Goal: Check status: Check status

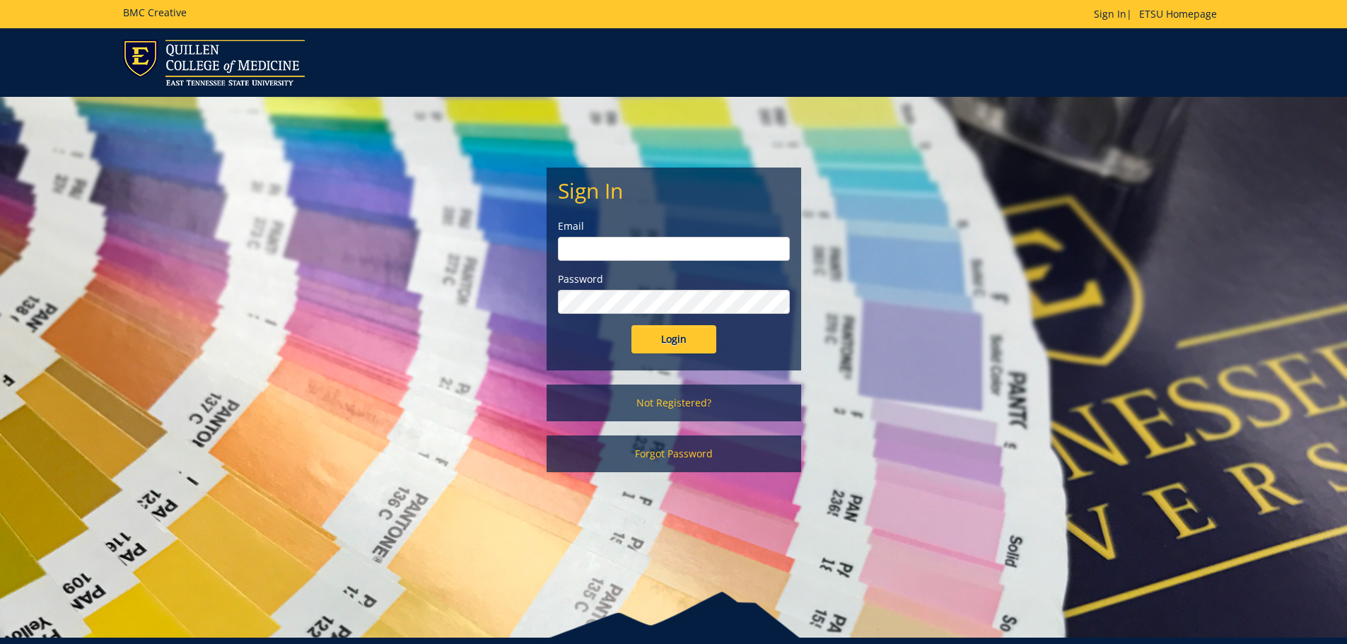
type input "[EMAIL_ADDRESS][DOMAIN_NAME]"
click at [672, 337] on input "Login" at bounding box center [673, 339] width 85 height 28
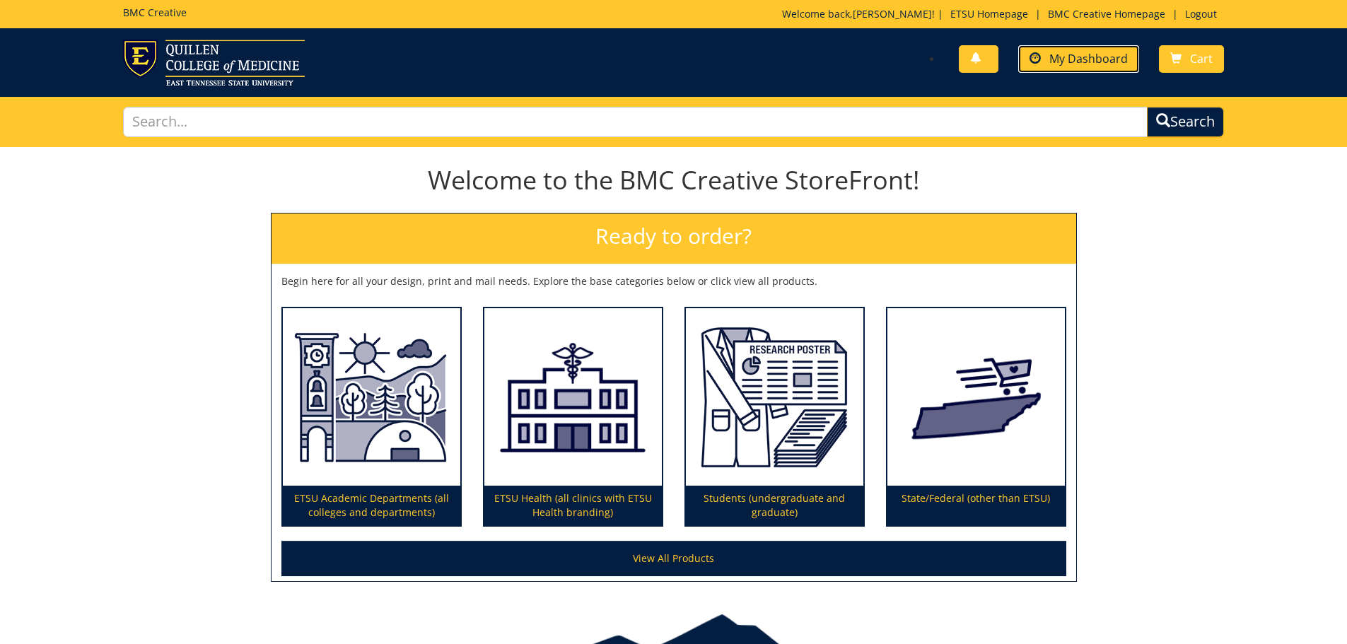
click at [1053, 59] on span "My Dashboard" at bounding box center [1088, 59] width 78 height 16
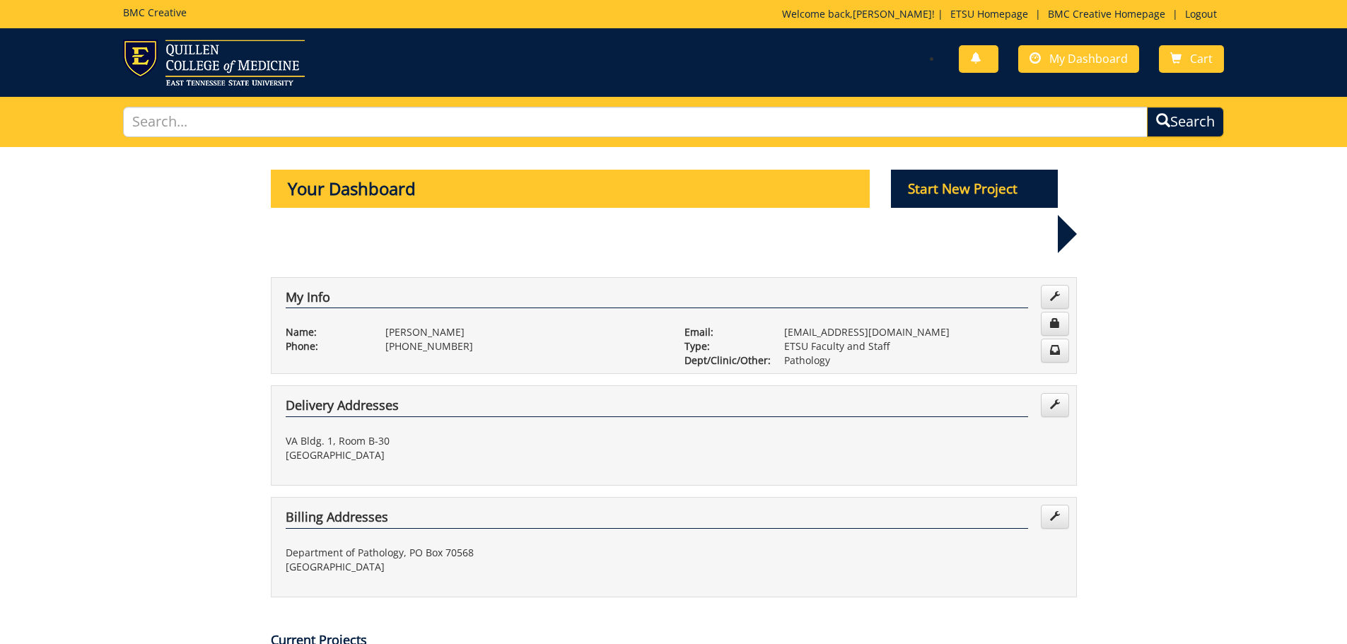
scroll to position [212, 0]
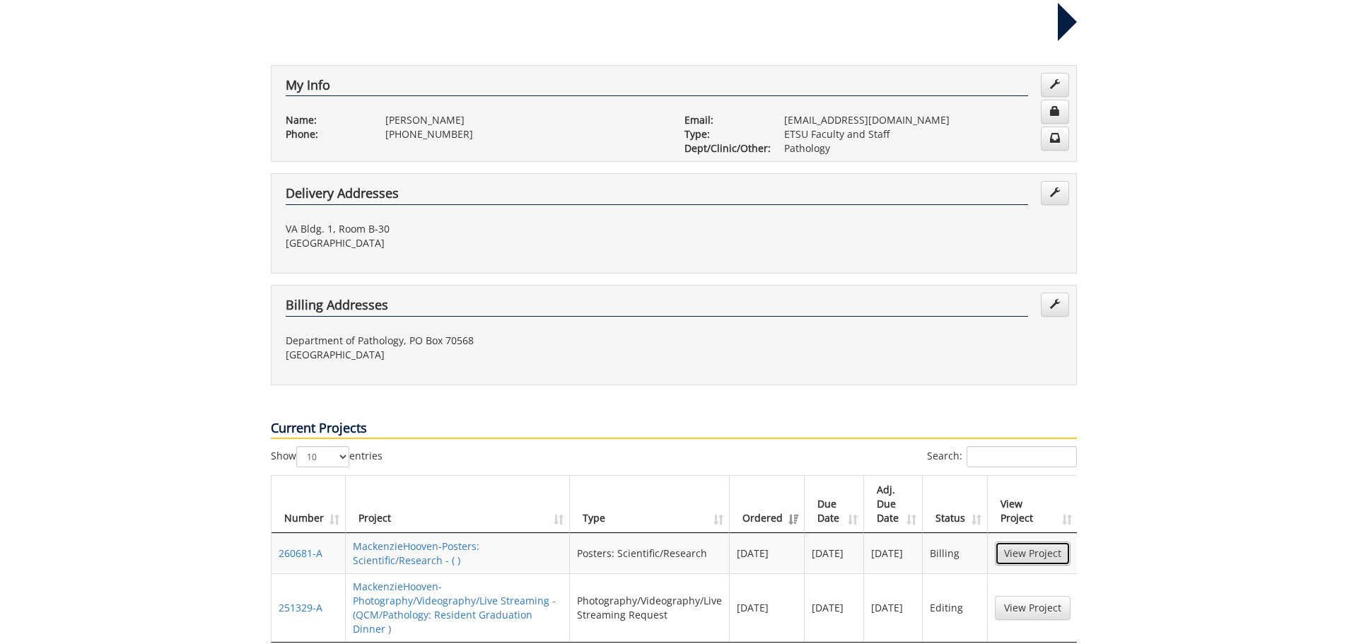
click at [1022, 542] on link "View Project" at bounding box center [1033, 554] width 76 height 24
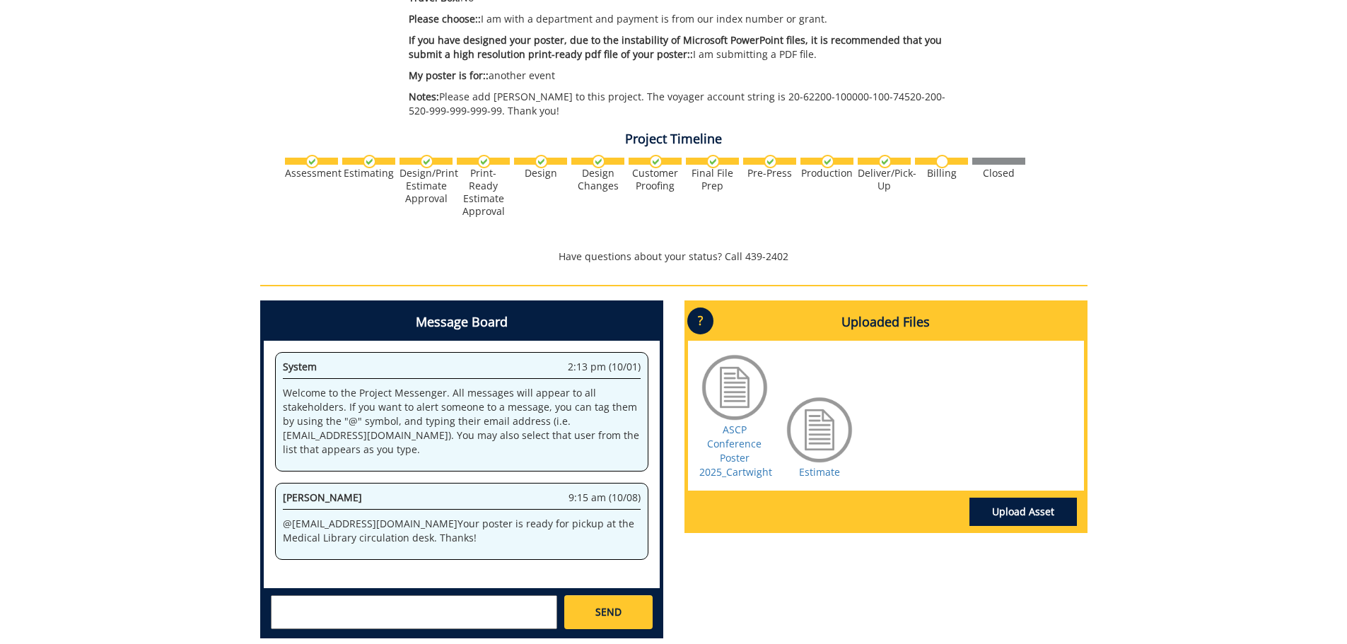
scroll to position [566, 0]
